Goal: Browse casually

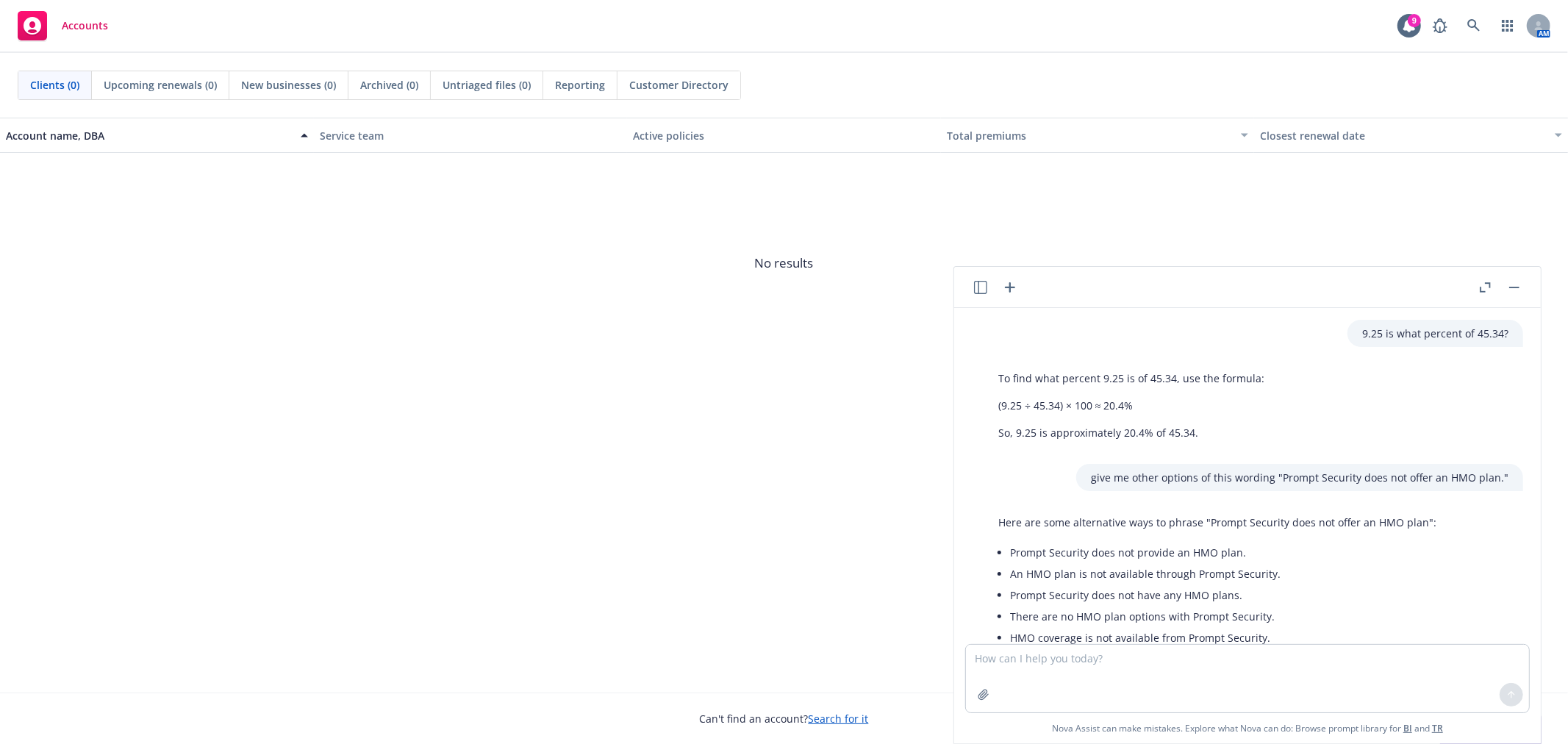
scroll to position [664, 0]
